Goal: Ask a question: Seek information or help from site administrators or community

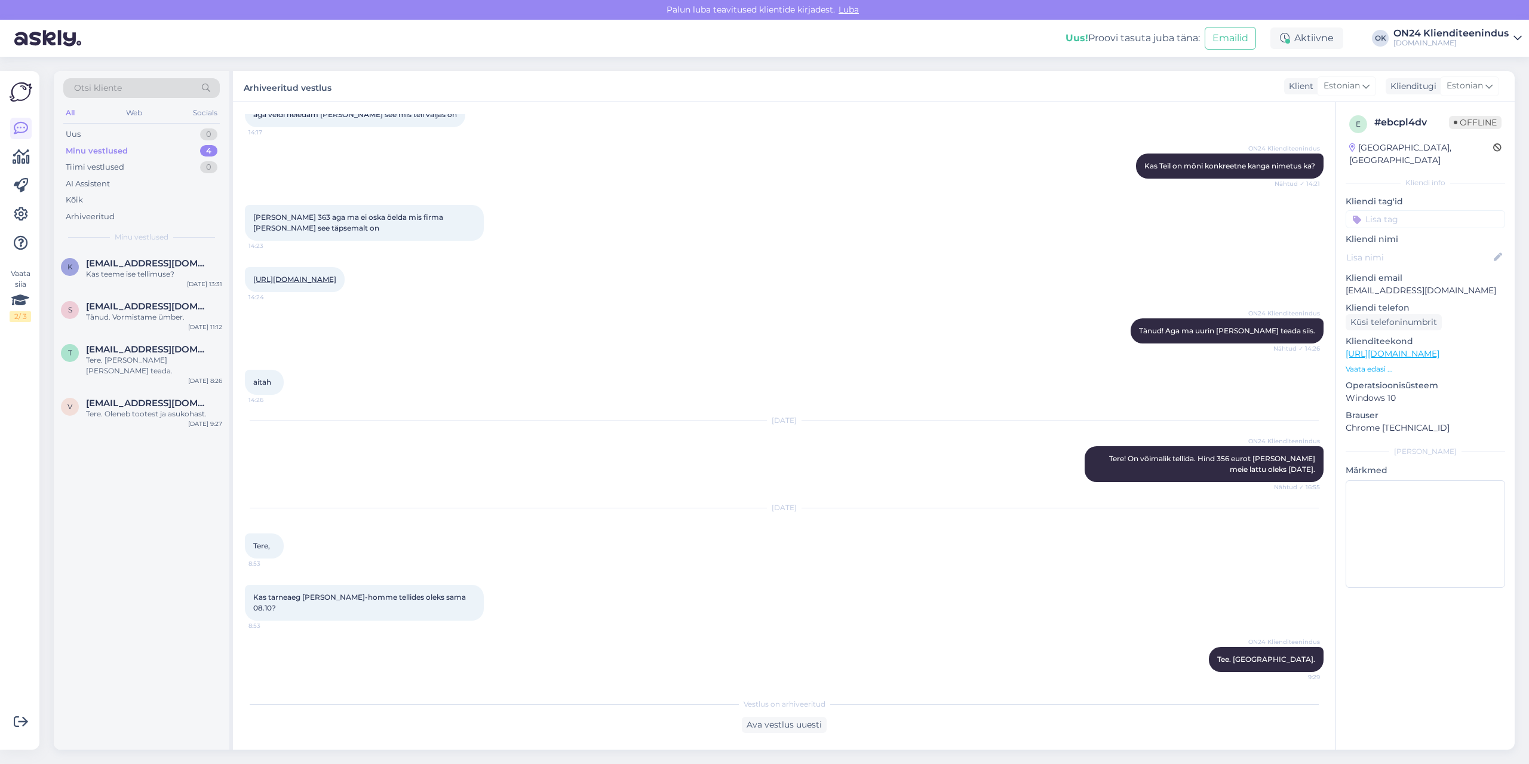
scroll to position [559, 0]
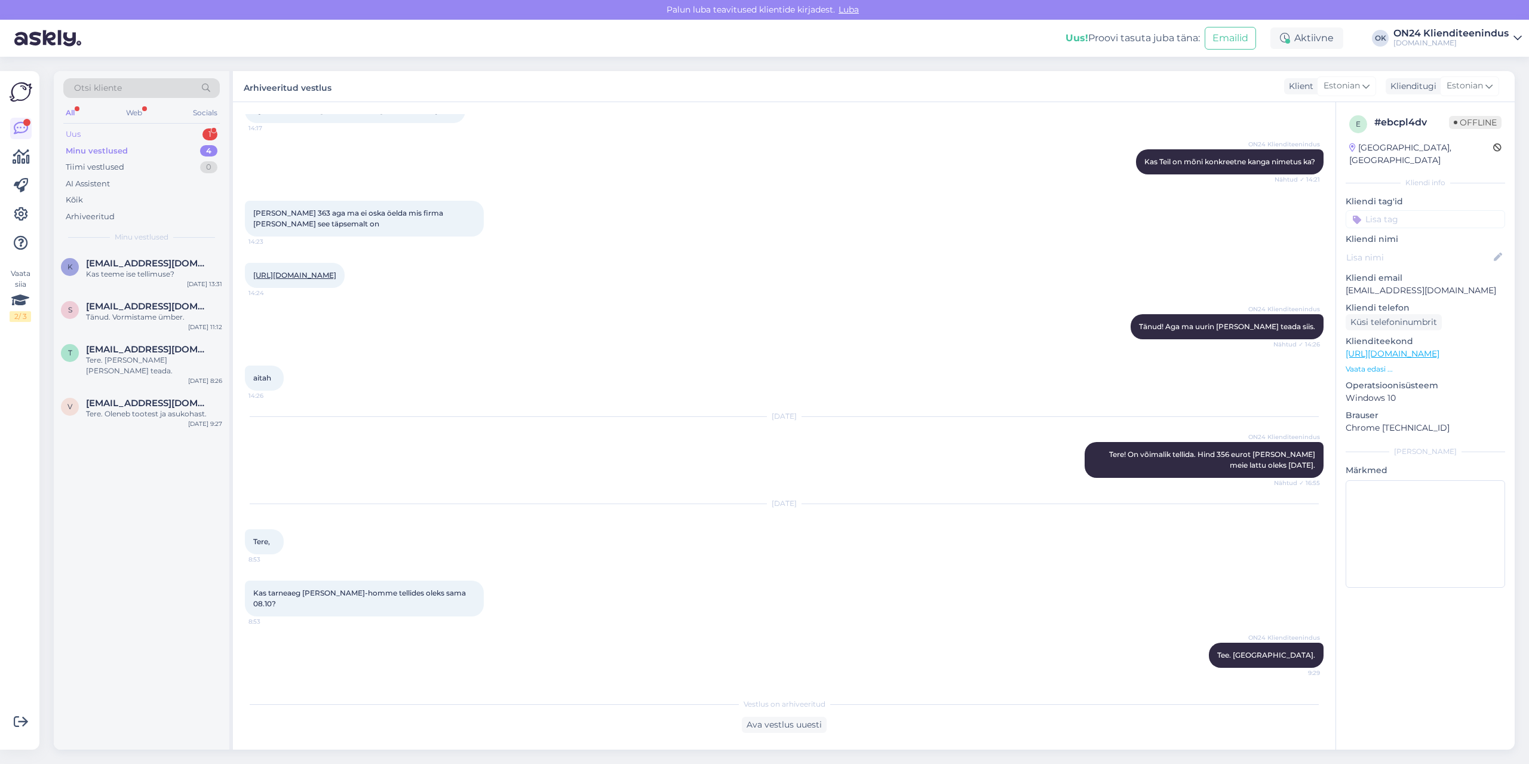
click at [99, 133] on div "Uus 1" at bounding box center [141, 134] width 156 height 17
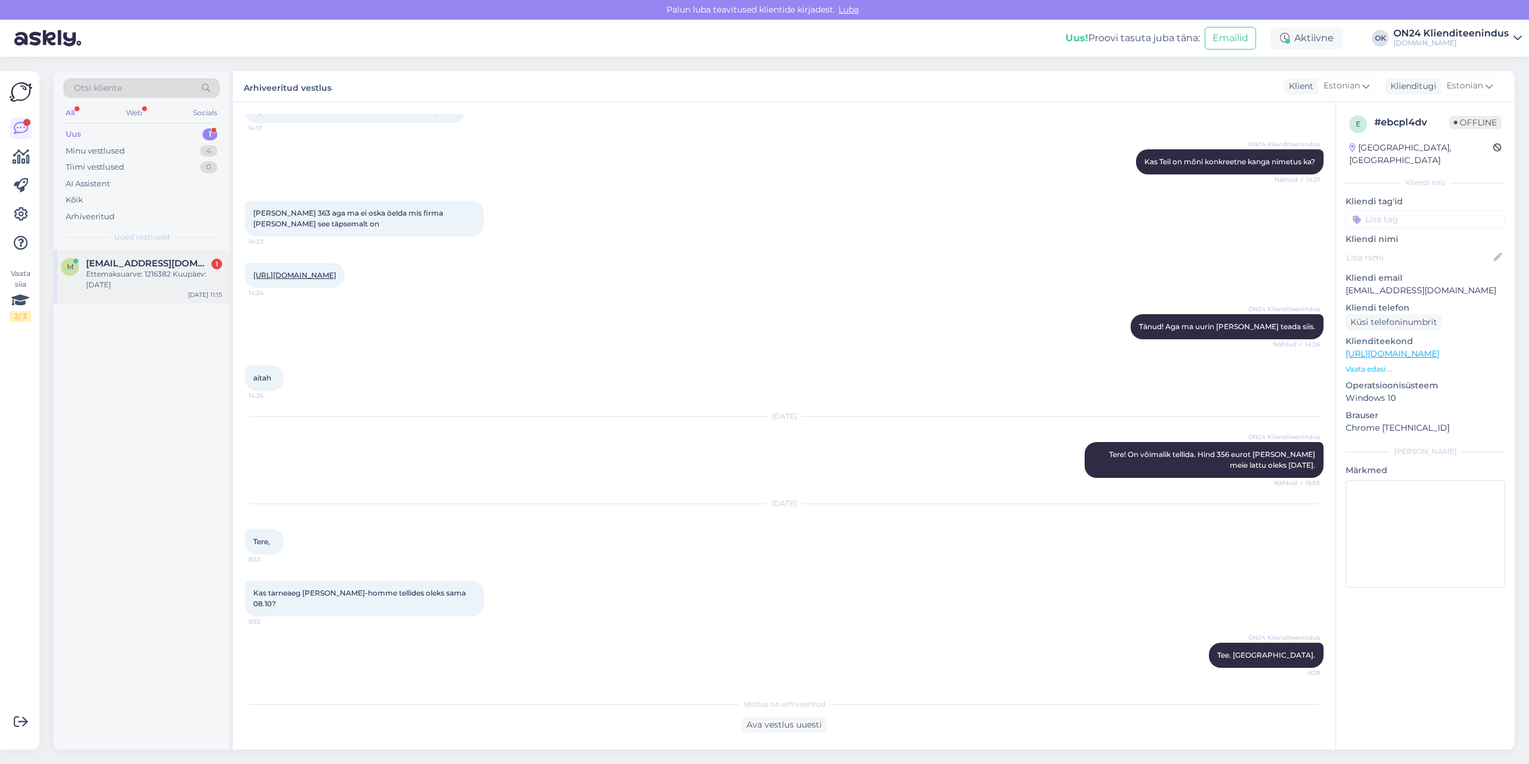
click at [125, 276] on div "Ettemaksuarve: 1216382 Kuupäev: [DATE]" at bounding box center [154, 279] width 136 height 21
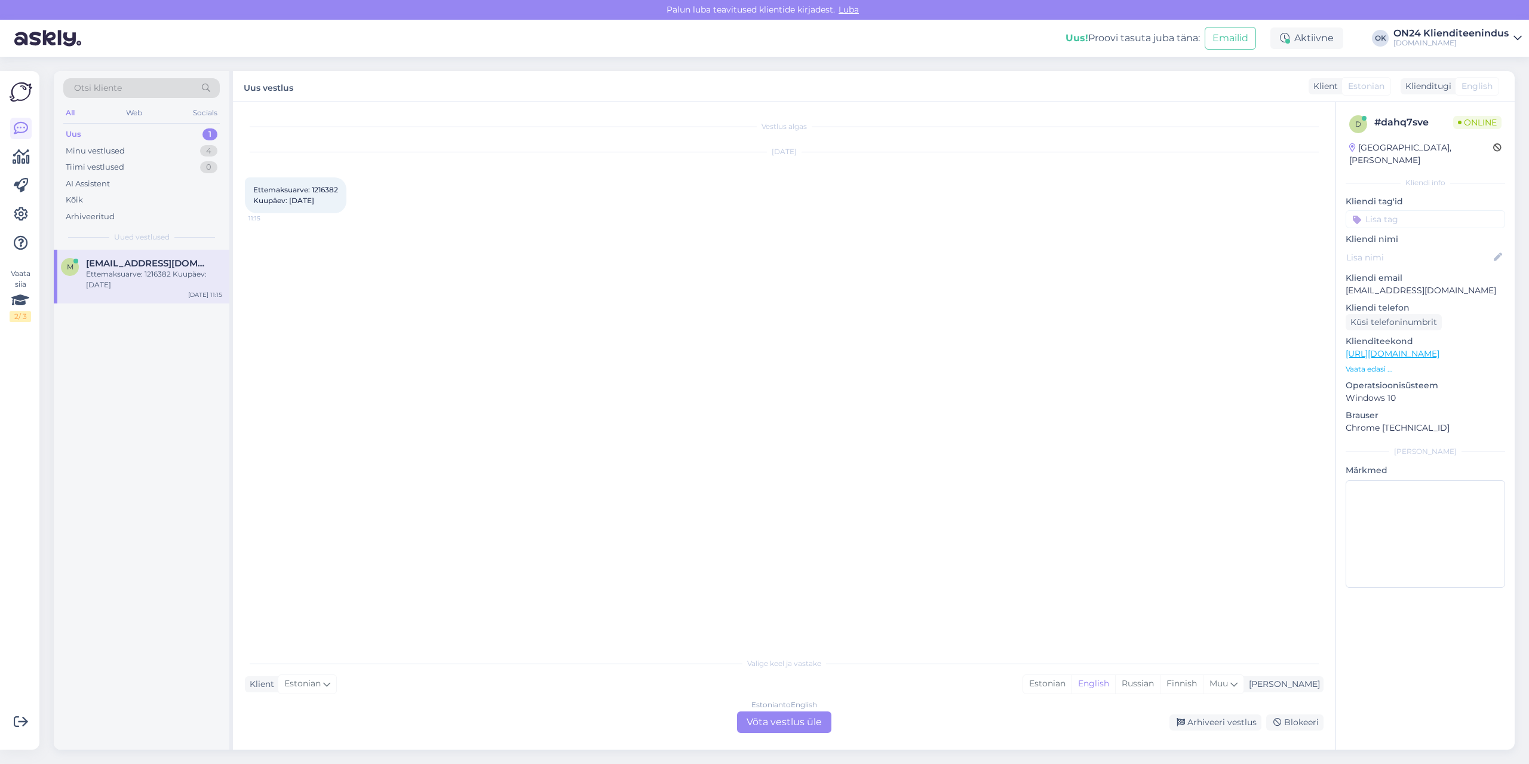
scroll to position [0, 0]
click at [327, 188] on span "Ettemaksuarve: 1216382 Kuupäev: [DATE]" at bounding box center [295, 195] width 85 height 20
copy span "1216382"
click at [1071, 685] on div "Estonian" at bounding box center [1047, 684] width 48 height 18
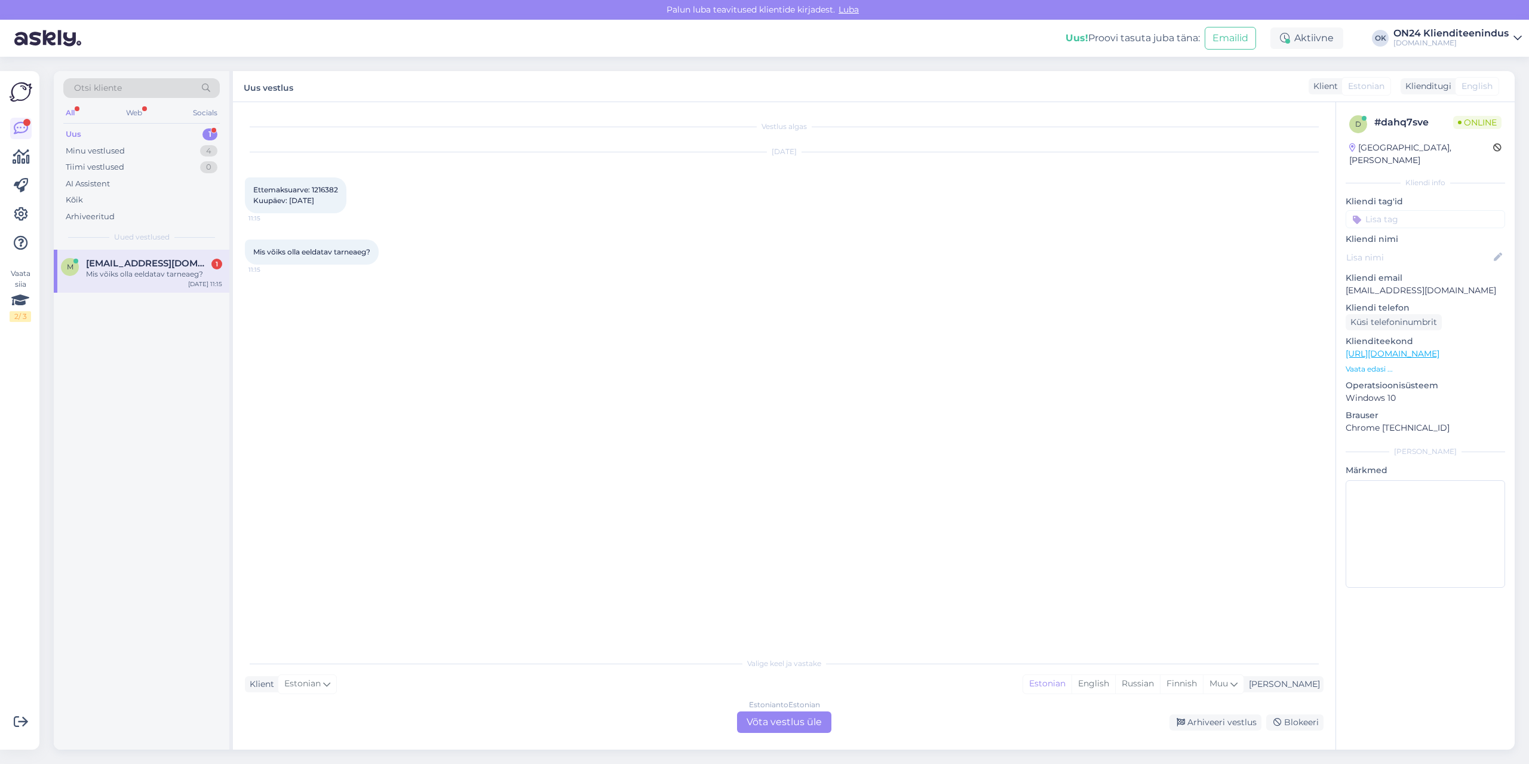
click at [801, 725] on div "Estonian to Estonian Võta vestlus üle" at bounding box center [784, 721] width 94 height 21
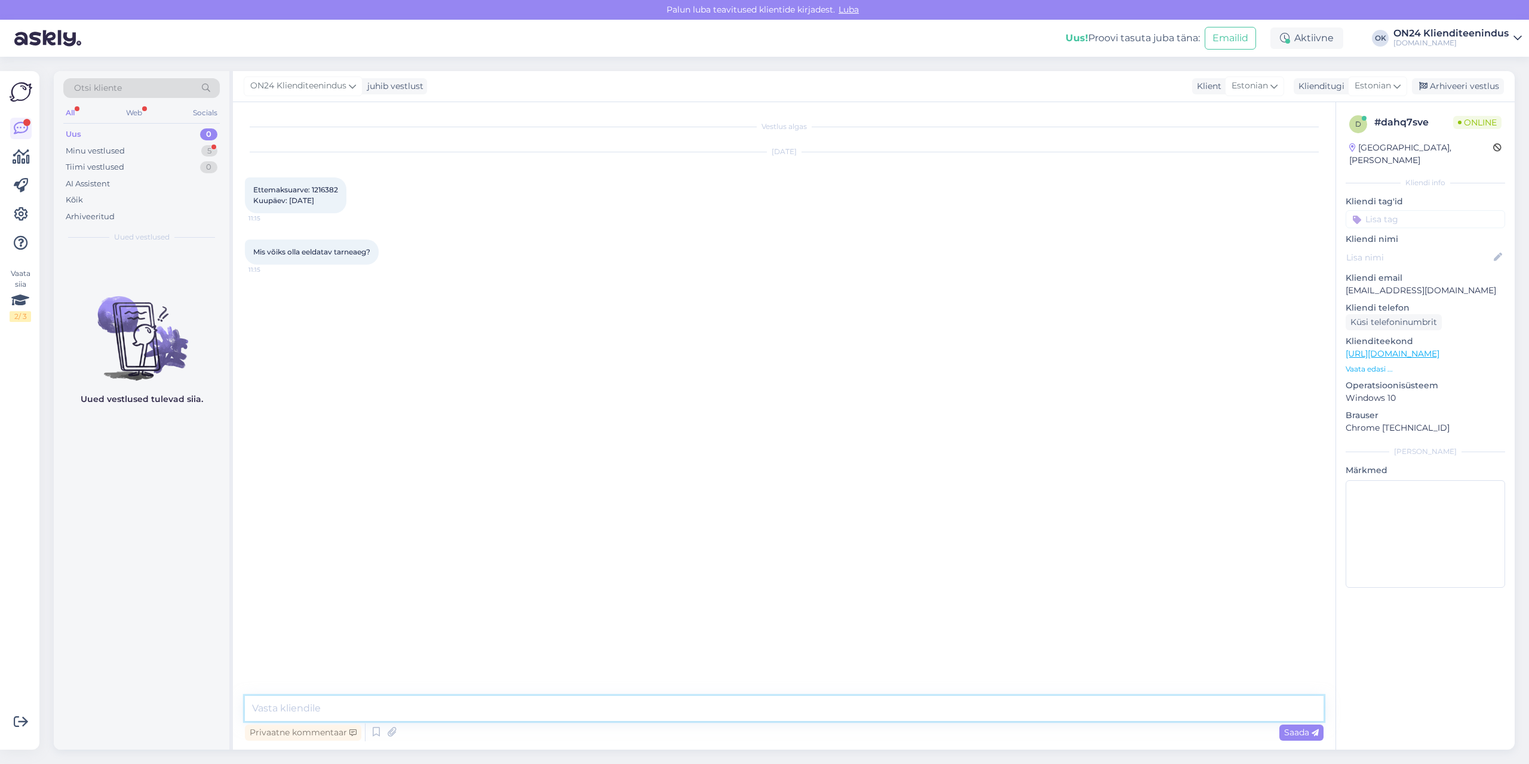
click at [740, 708] on textarea at bounding box center [784, 708] width 1078 height 25
type textarea "Tere."
paste textarea "Tellimus jõuab ON24 logistikakeskusesse [DATE]. Kullerfirma Venipak saadab Teil…"
type textarea "Tellimus jõuab ON24 logistikakeskusesse [DATE]. Kullerfirma Venipak saadab Teil…"
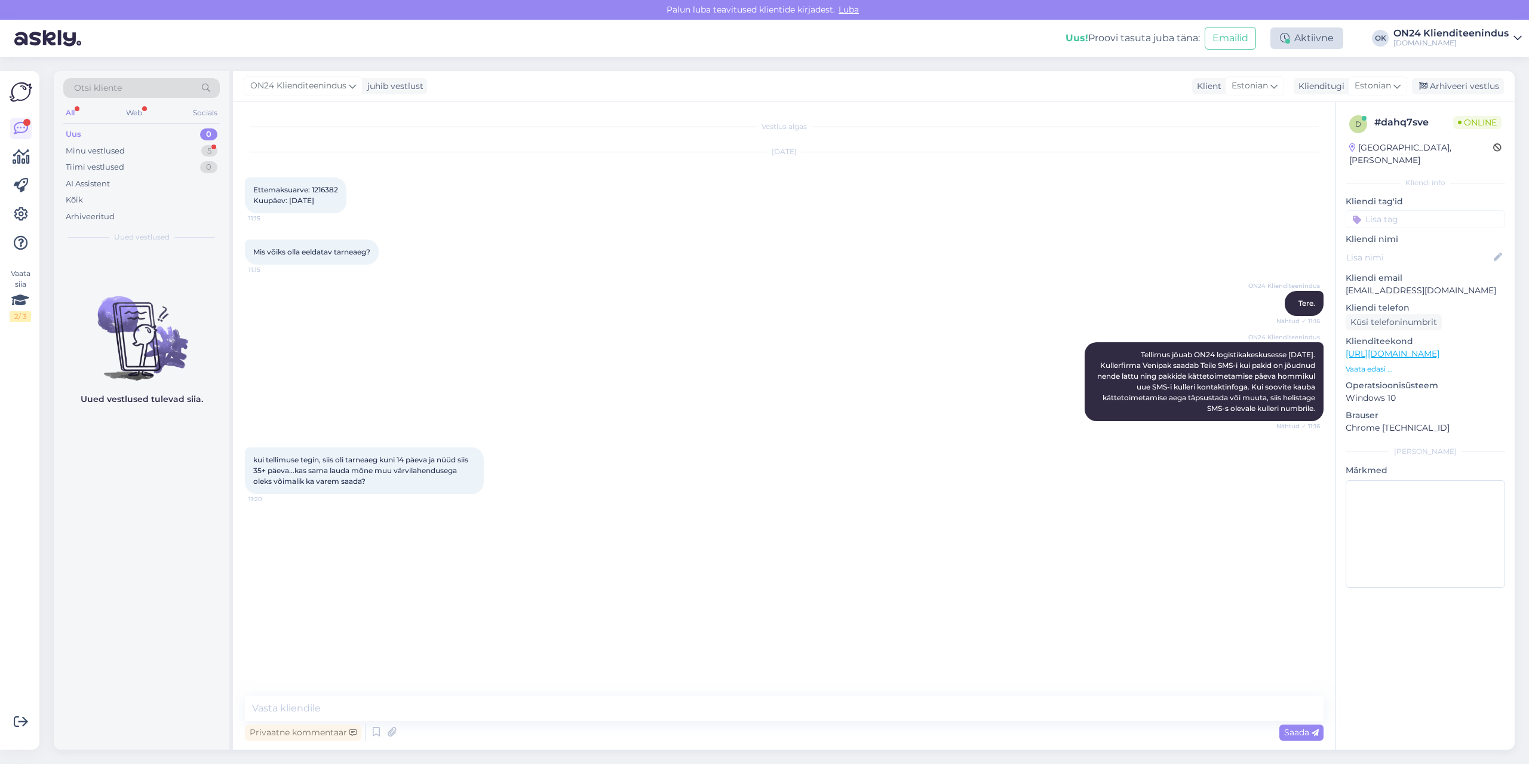
click at [1317, 31] on div "Aktiivne" at bounding box center [1306, 37] width 73 height 21
click at [1255, 116] on button "1.5 tundi" at bounding box center [1267, 111] width 44 height 13
click at [1157, 209] on div "[DATE] Ettemaksuarve: 1216382 Kuupäev: [DATE] 11:15" at bounding box center [784, 182] width 1078 height 87
